Goal: Task Accomplishment & Management: Use online tool/utility

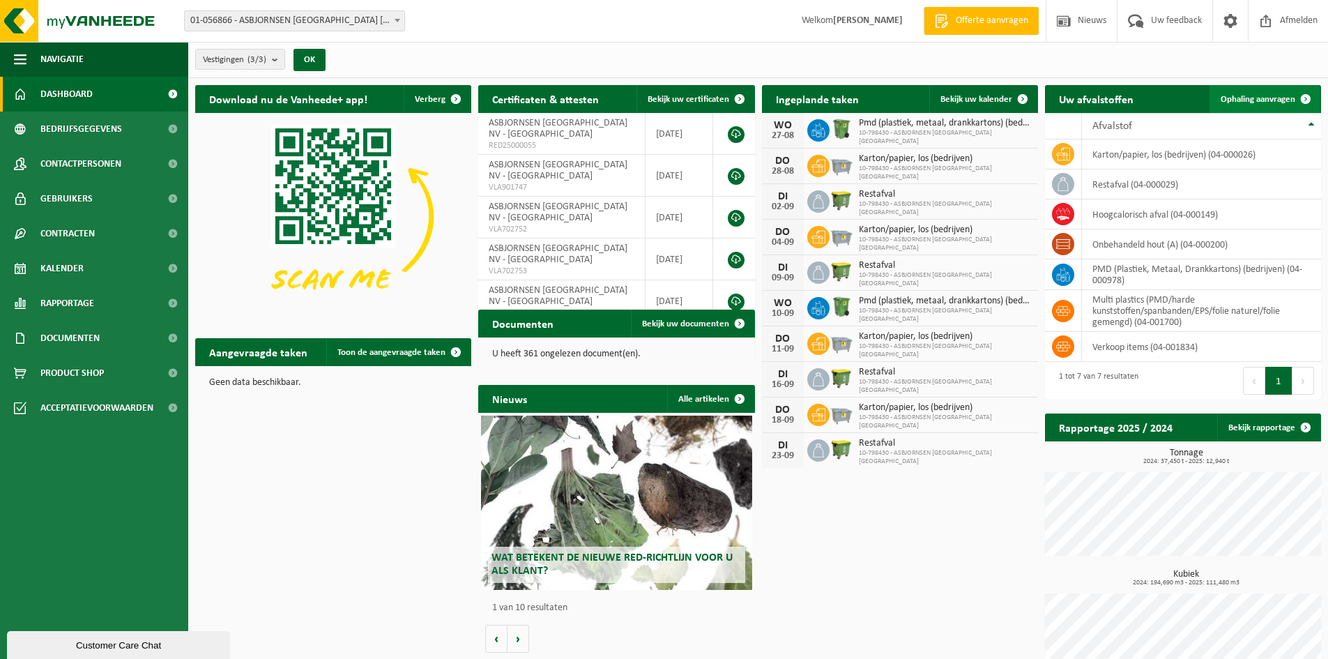
click at [1259, 103] on span "Ophaling aanvragen" at bounding box center [1258, 99] width 75 height 9
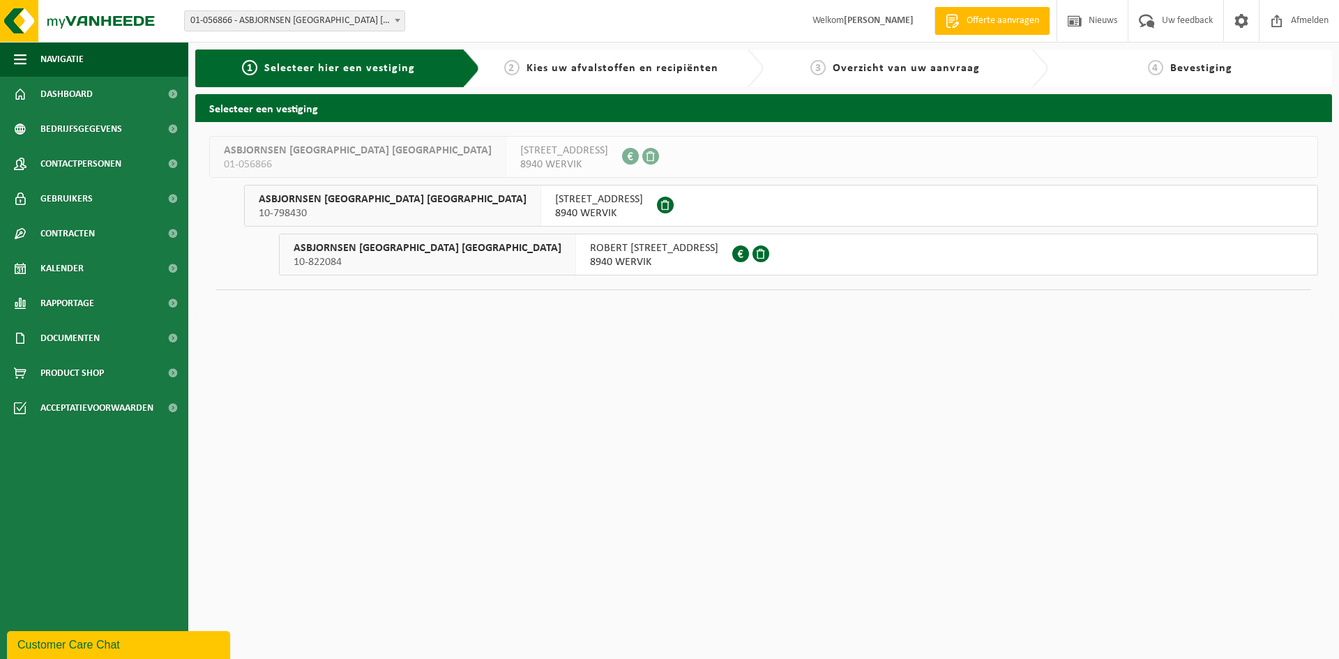
click at [555, 197] on span "HOOGWEG 54" at bounding box center [599, 199] width 88 height 14
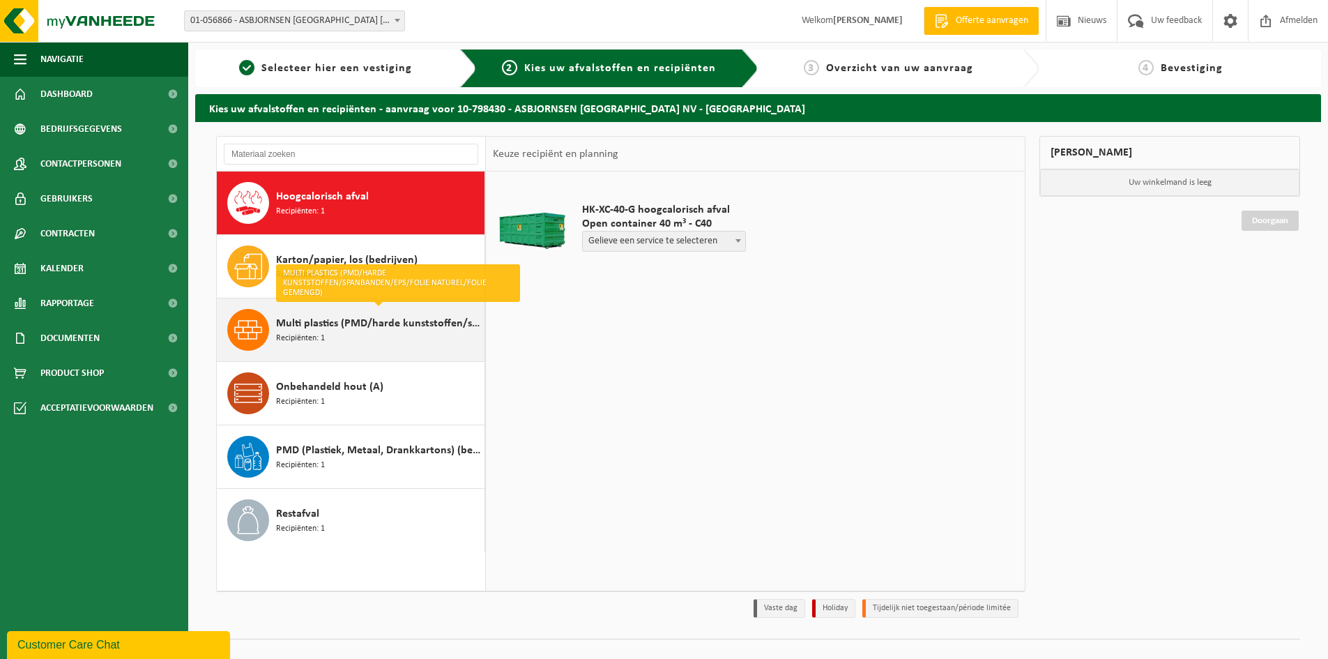
click at [337, 327] on span "Multi plastics (PMD/harde kunststoffen/spanbanden/EPS/folie naturel/folie gemen…" at bounding box center [378, 323] width 205 height 17
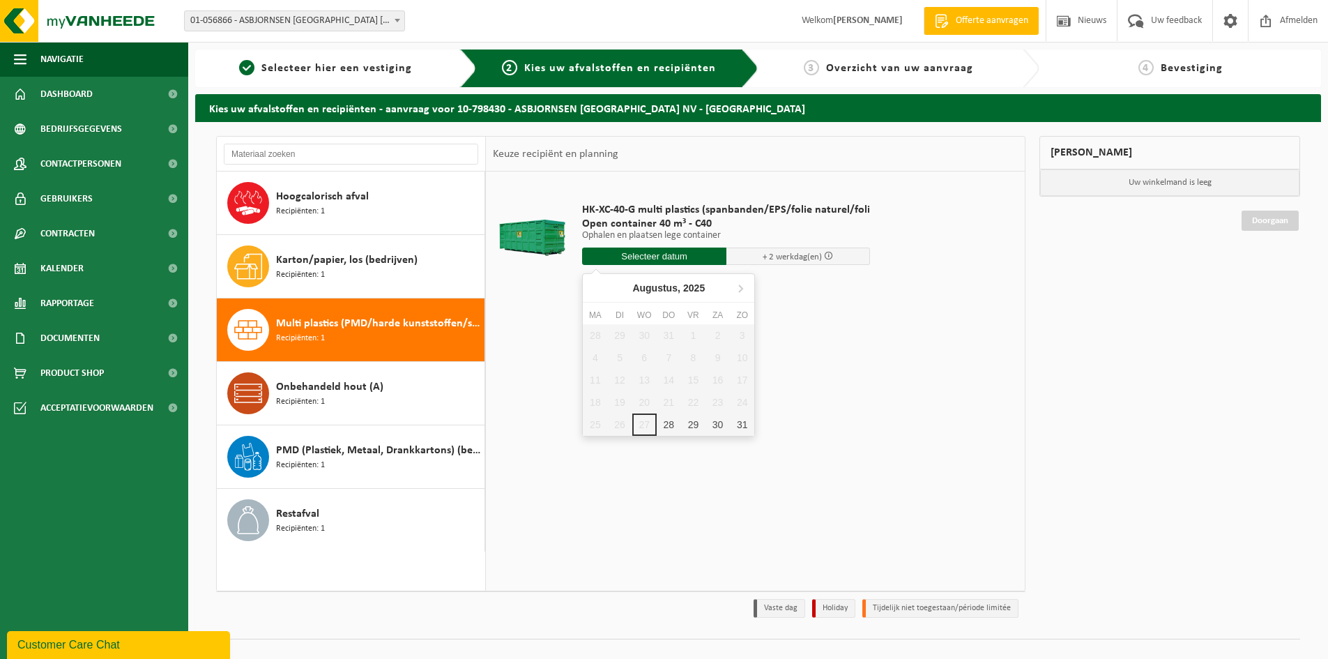
click at [688, 258] on input "text" at bounding box center [654, 256] width 144 height 17
click at [670, 435] on div "28" at bounding box center [669, 424] width 24 height 22
type input "Van 2025-08-28"
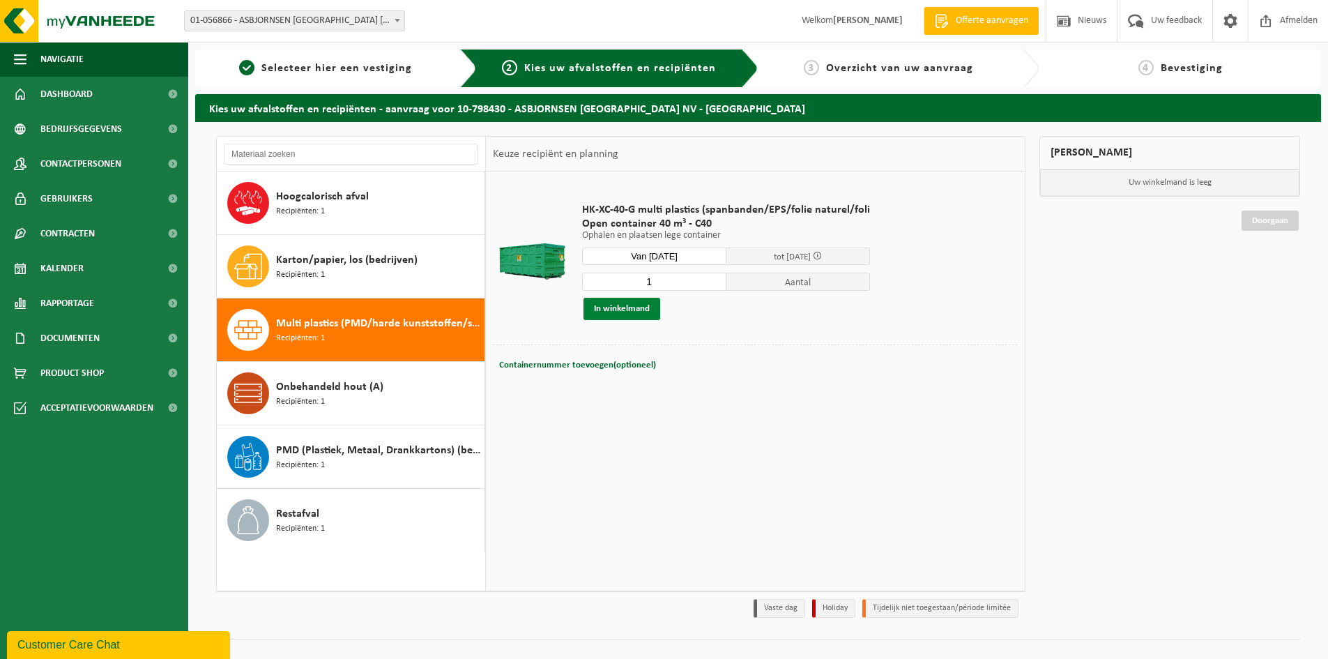
click at [623, 309] on button "In winkelmand" at bounding box center [622, 309] width 77 height 22
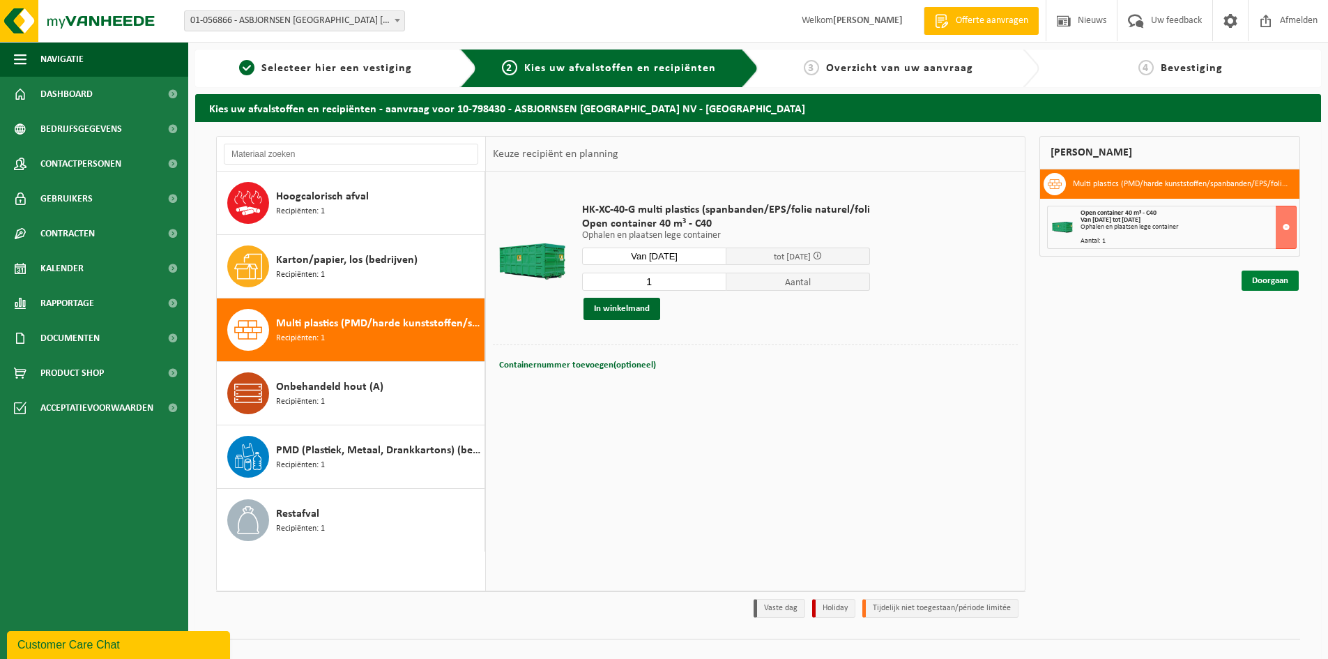
click at [1265, 282] on link "Doorgaan" at bounding box center [1270, 281] width 57 height 20
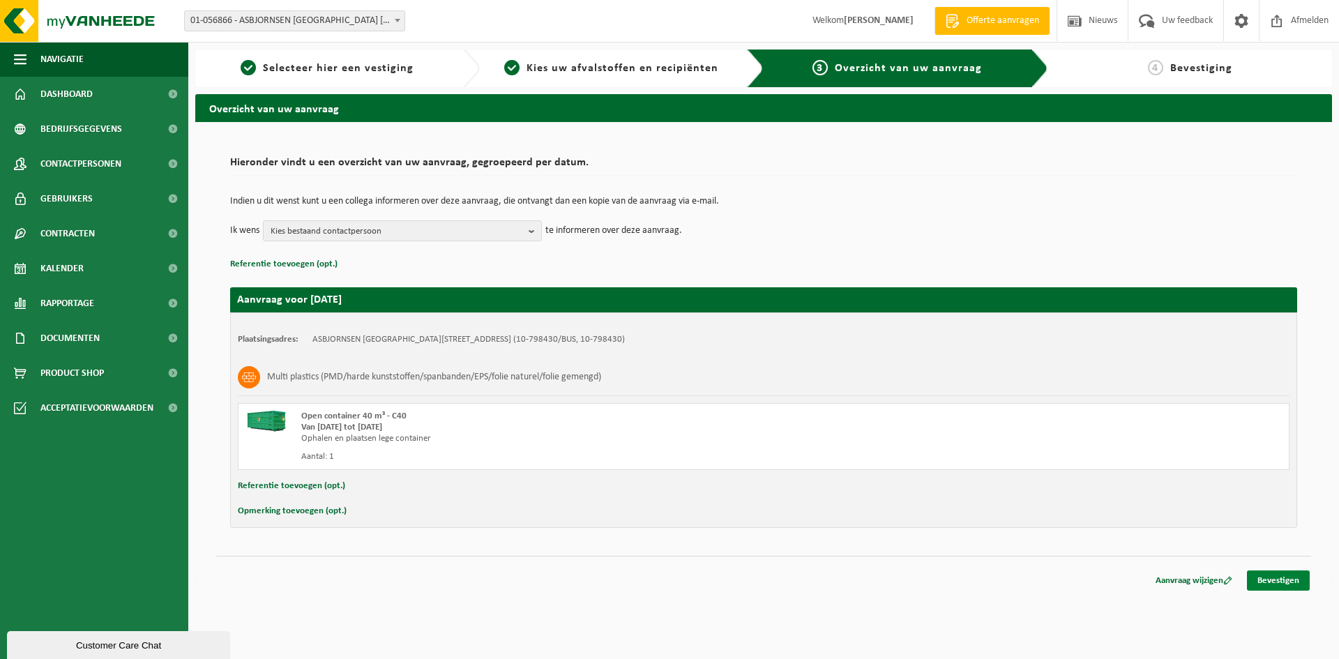
click at [1289, 583] on link "Bevestigen" at bounding box center [1278, 580] width 63 height 20
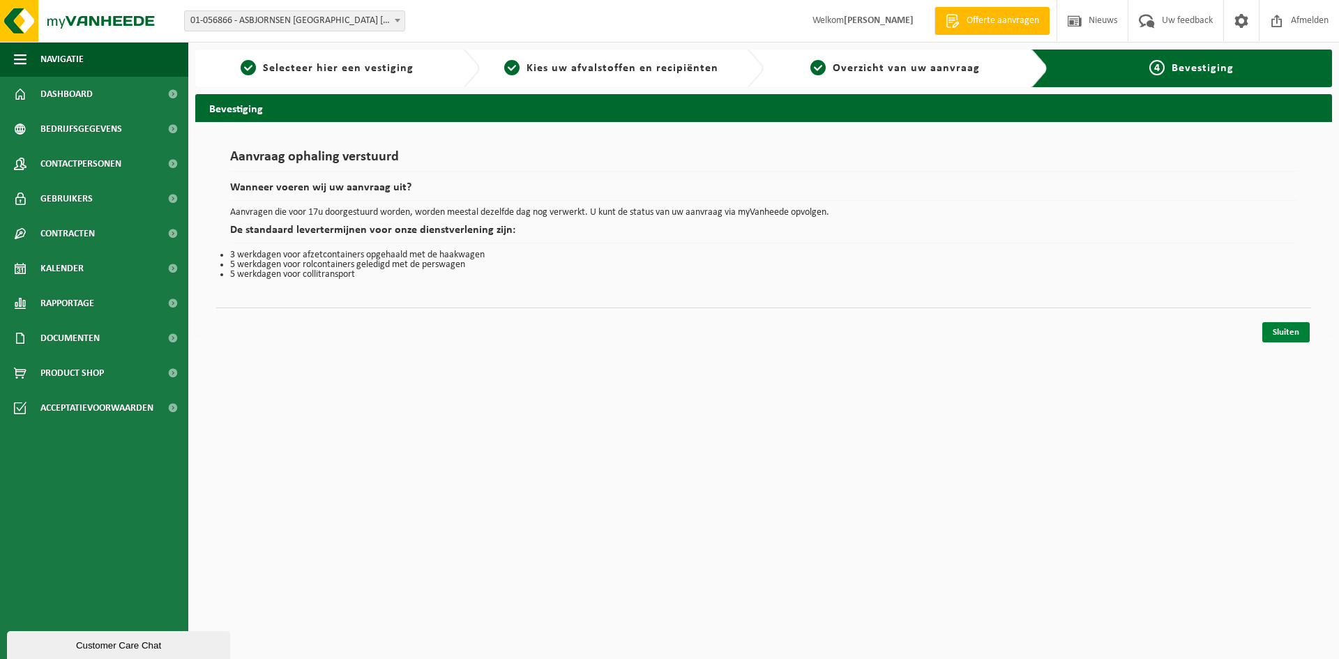
click at [1285, 325] on link "Sluiten" at bounding box center [1285, 332] width 47 height 20
